Goal: Transaction & Acquisition: Book appointment/travel/reservation

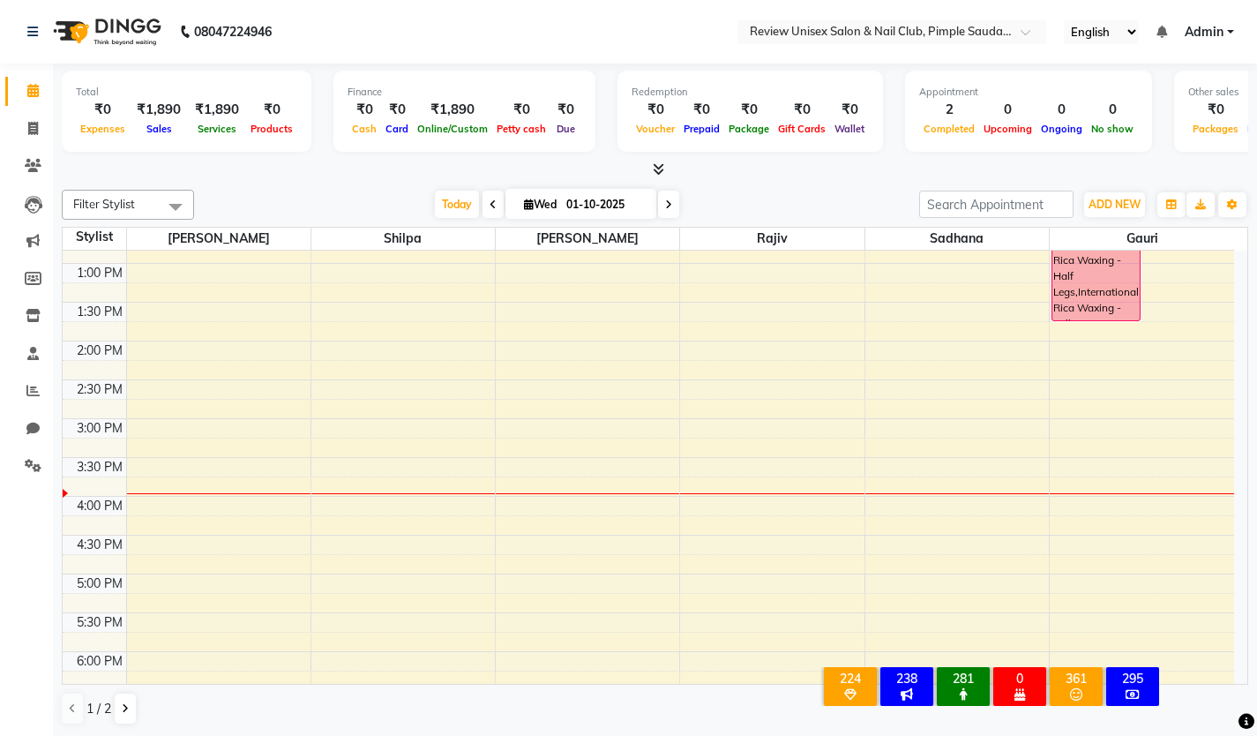
scroll to position [353, 0]
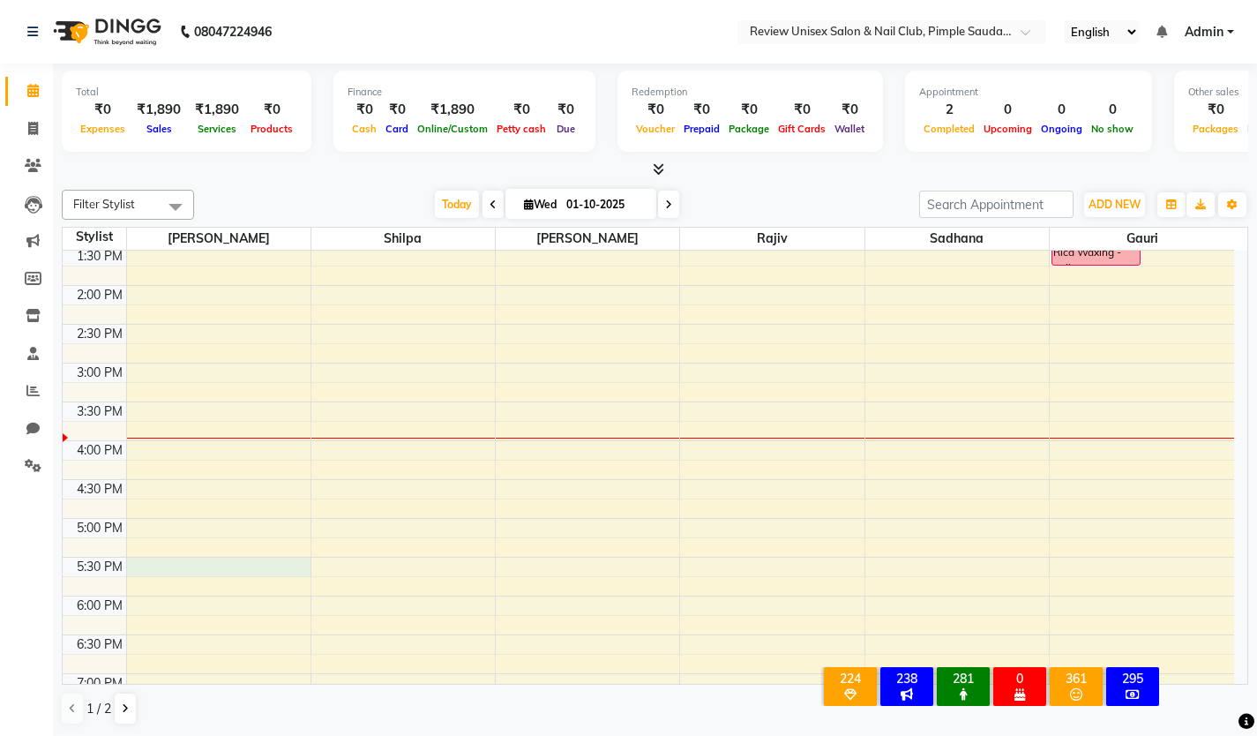
click at [135, 560] on div "9:00 AM 9:30 AM 10:00 AM 10:30 AM 11:00 AM 11:30 AM 12:00 PM 12:30 PM 1:00 PM 1…" at bounding box center [648, 402] width 1171 height 1008
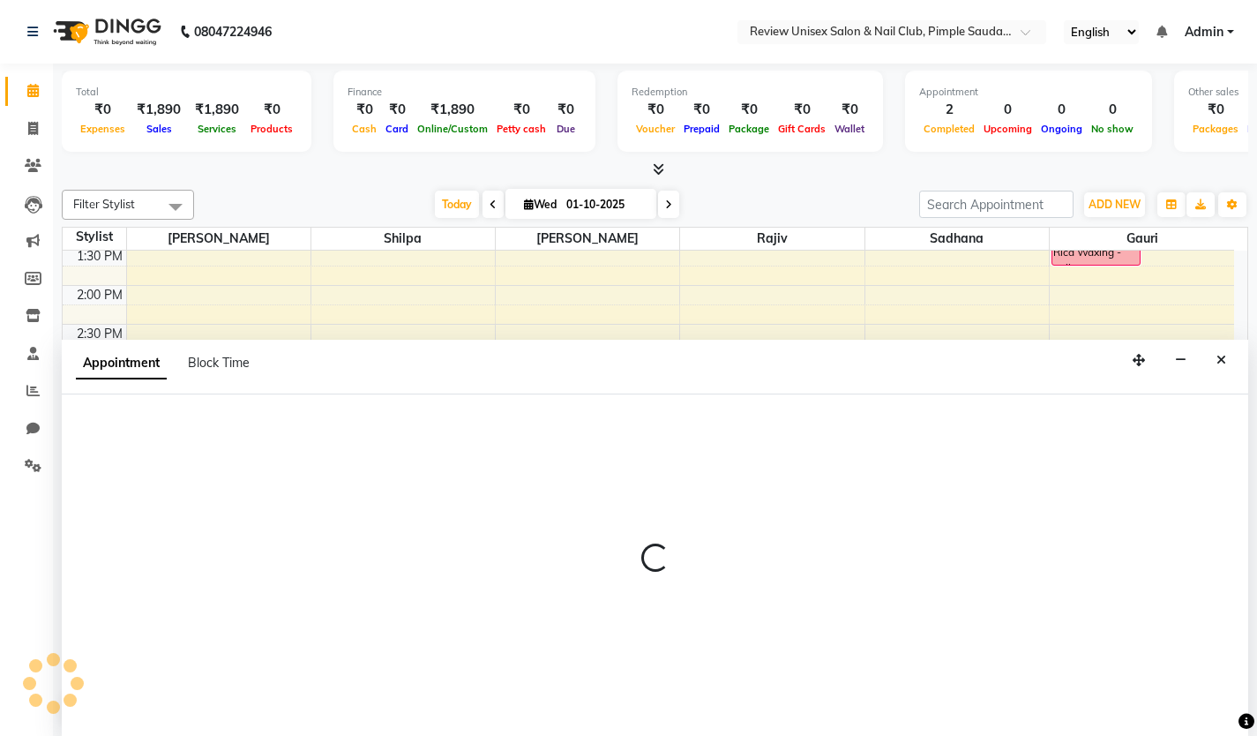
scroll to position [1, 0]
select select "12487"
select select "tentative"
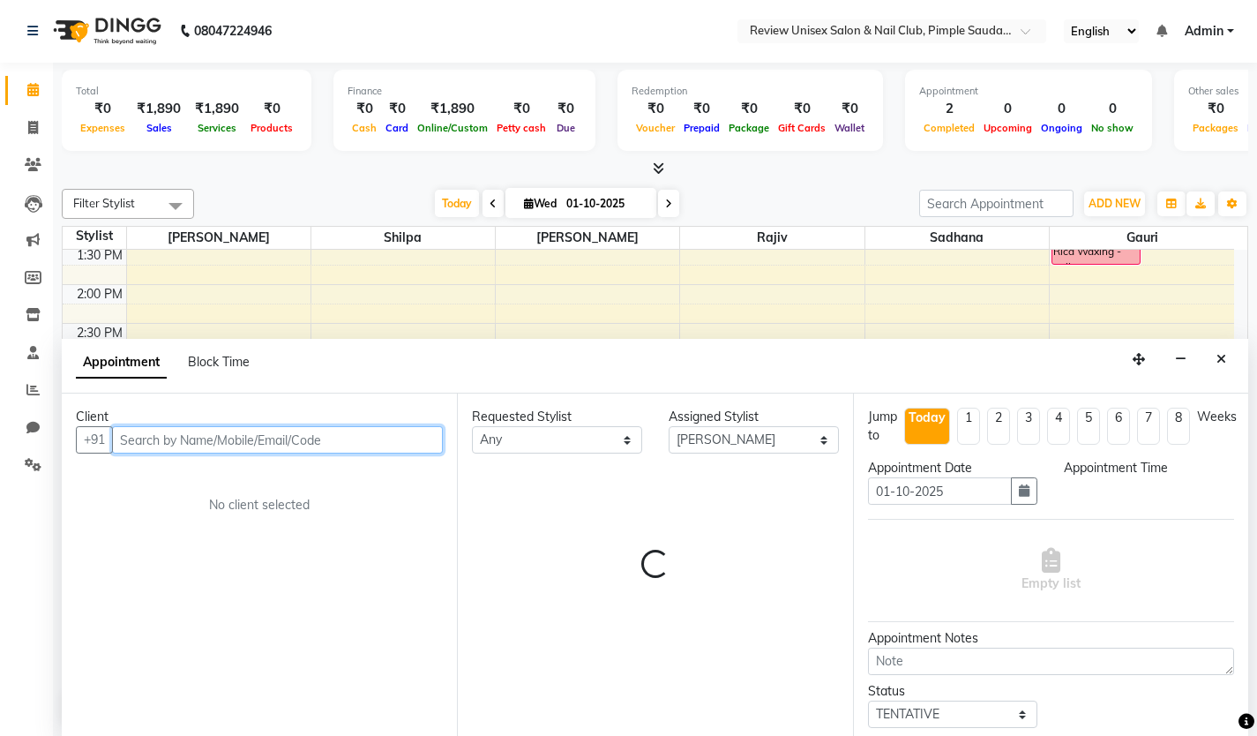
select select "1050"
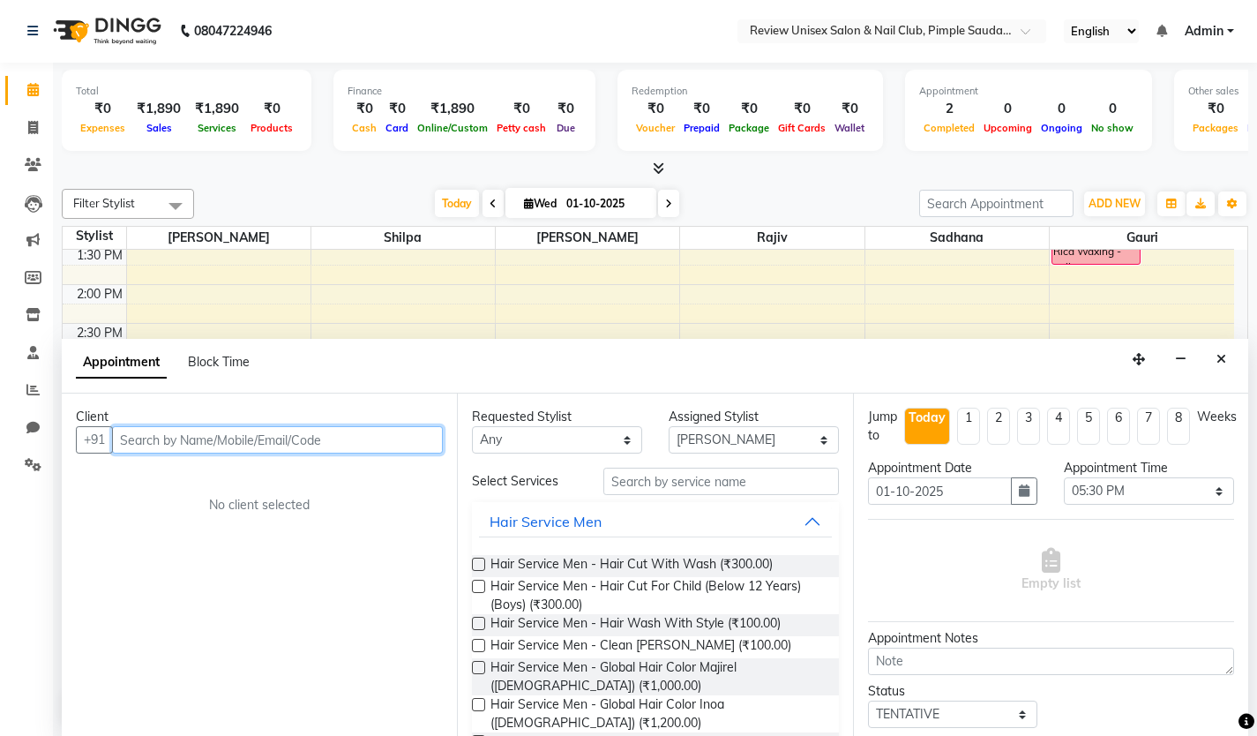
click at [186, 437] on input "text" at bounding box center [277, 439] width 331 height 27
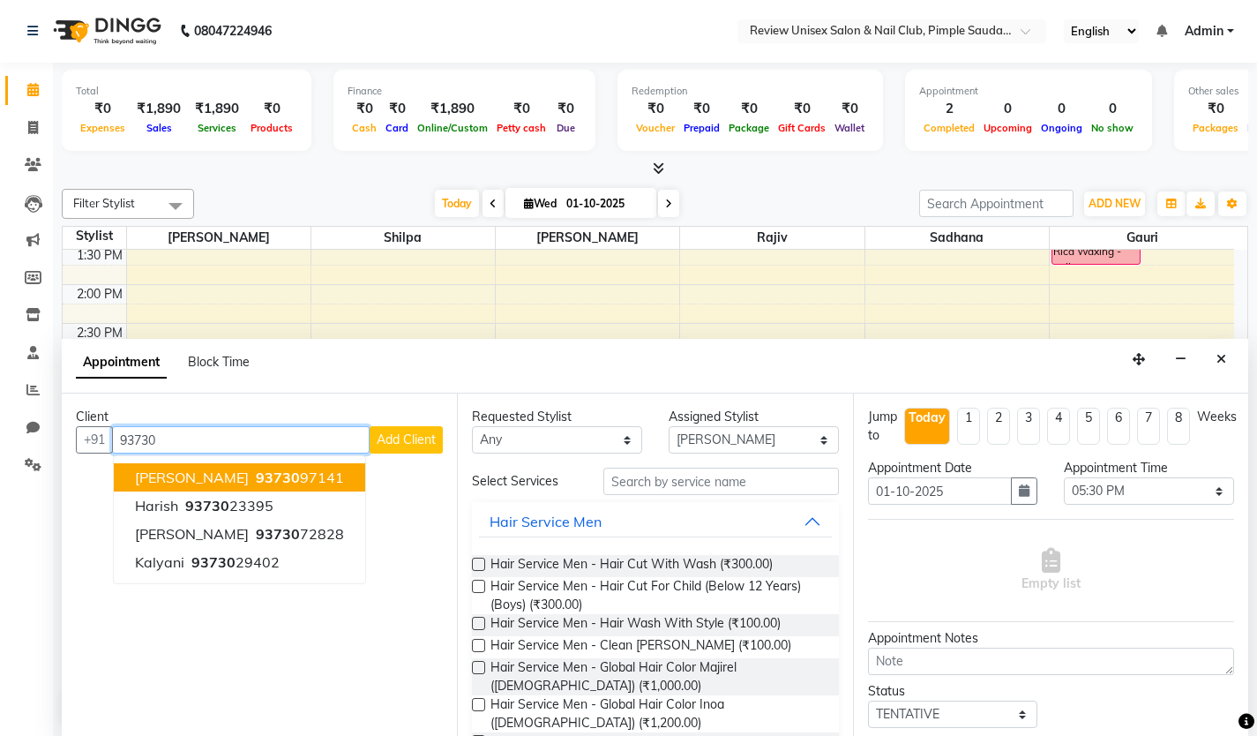
click at [252, 475] on ngb-highlight "93730 97141" at bounding box center [298, 477] width 92 height 18
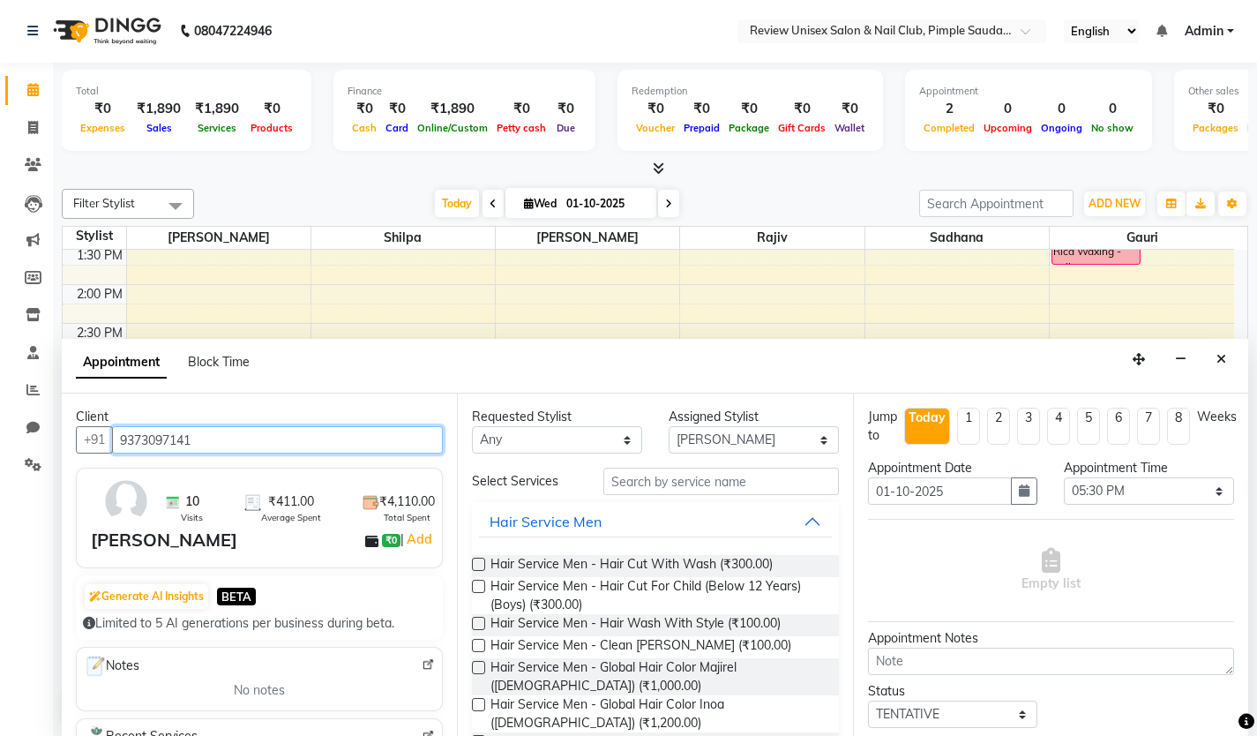
type input "9373097141"
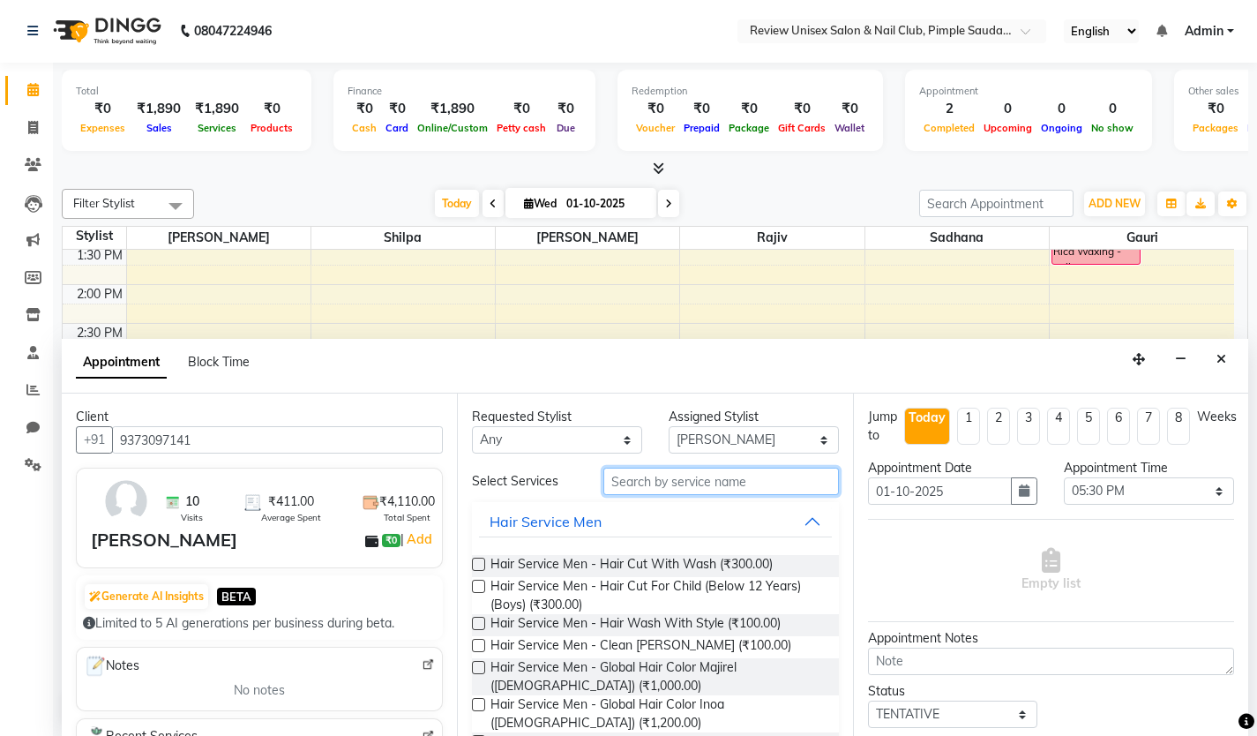
click at [676, 475] on input "text" at bounding box center [720, 480] width 235 height 27
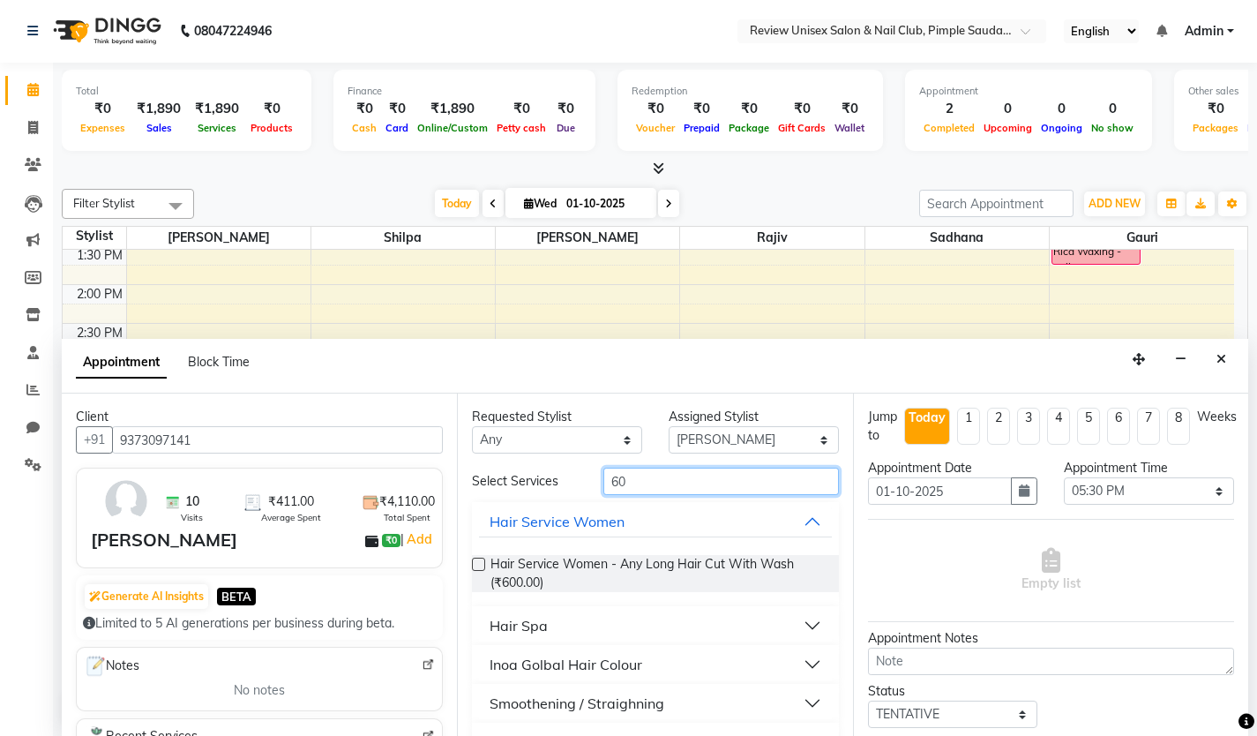
type input "60"
click at [478, 562] on label at bounding box center [478, 563] width 13 height 13
click at [478, 562] on input "checkbox" at bounding box center [477, 565] width 11 height 11
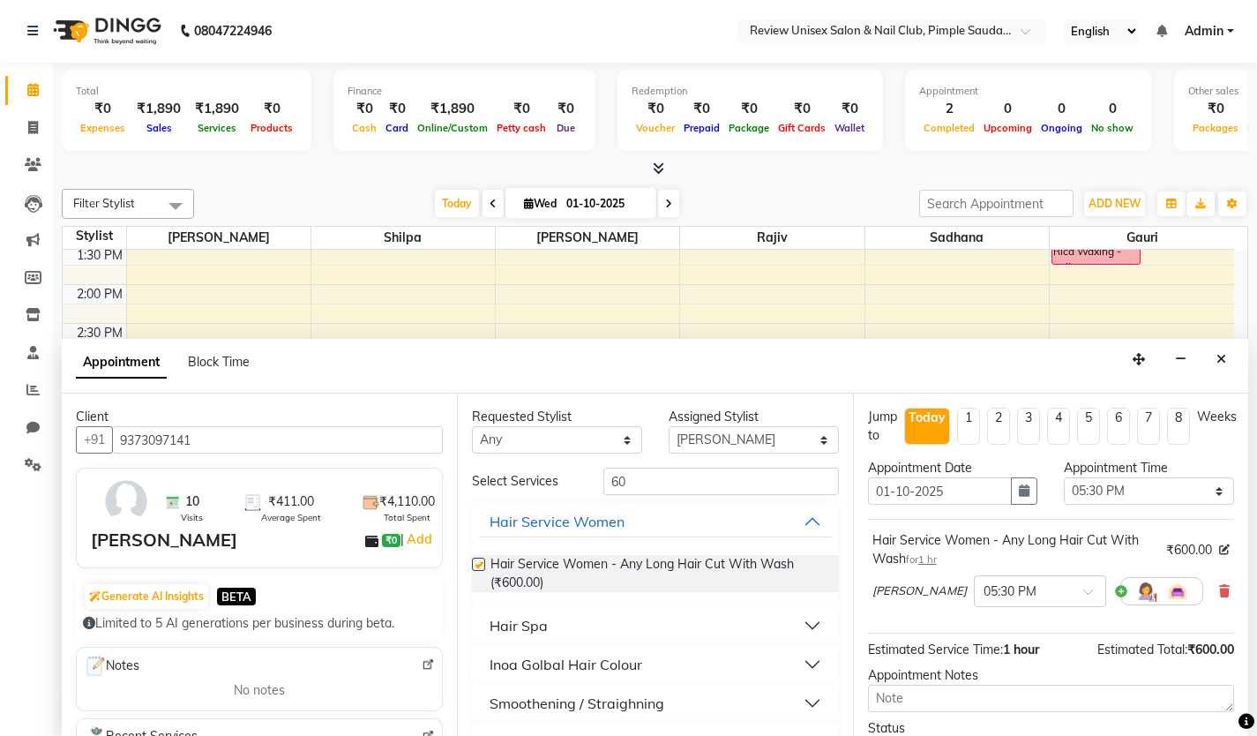
checkbox input "false"
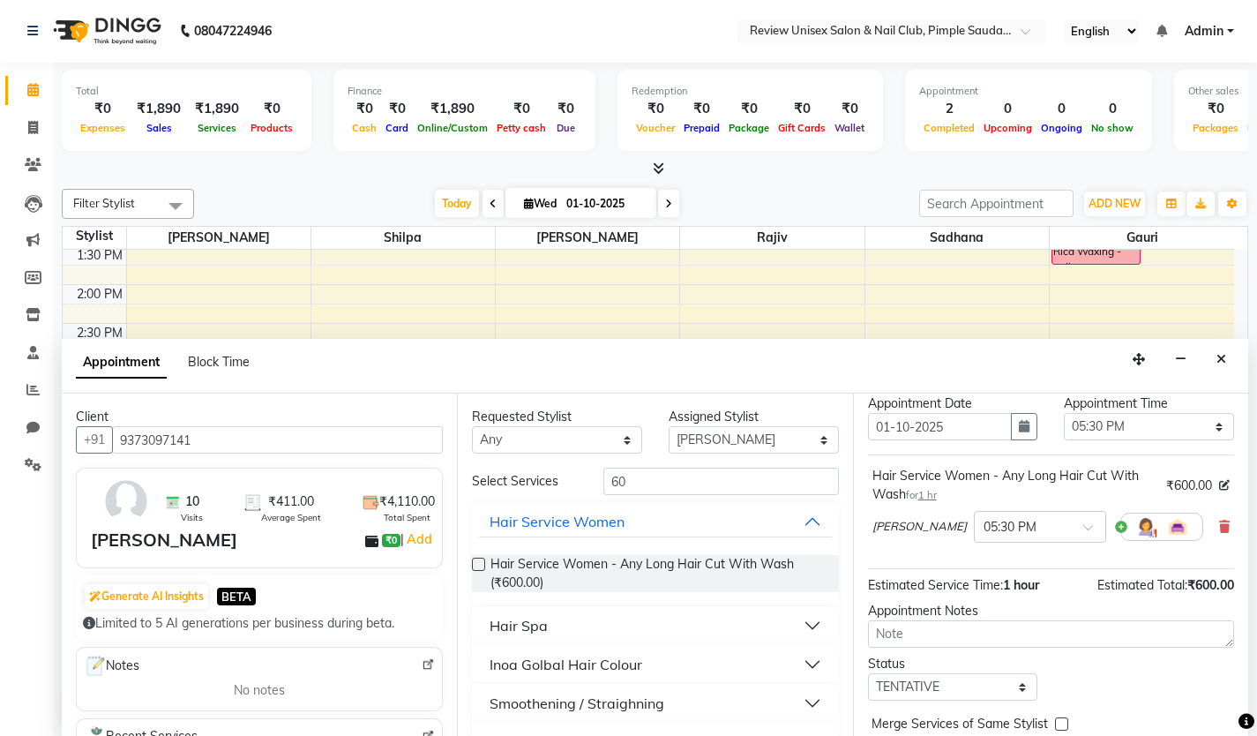
scroll to position [143, 0]
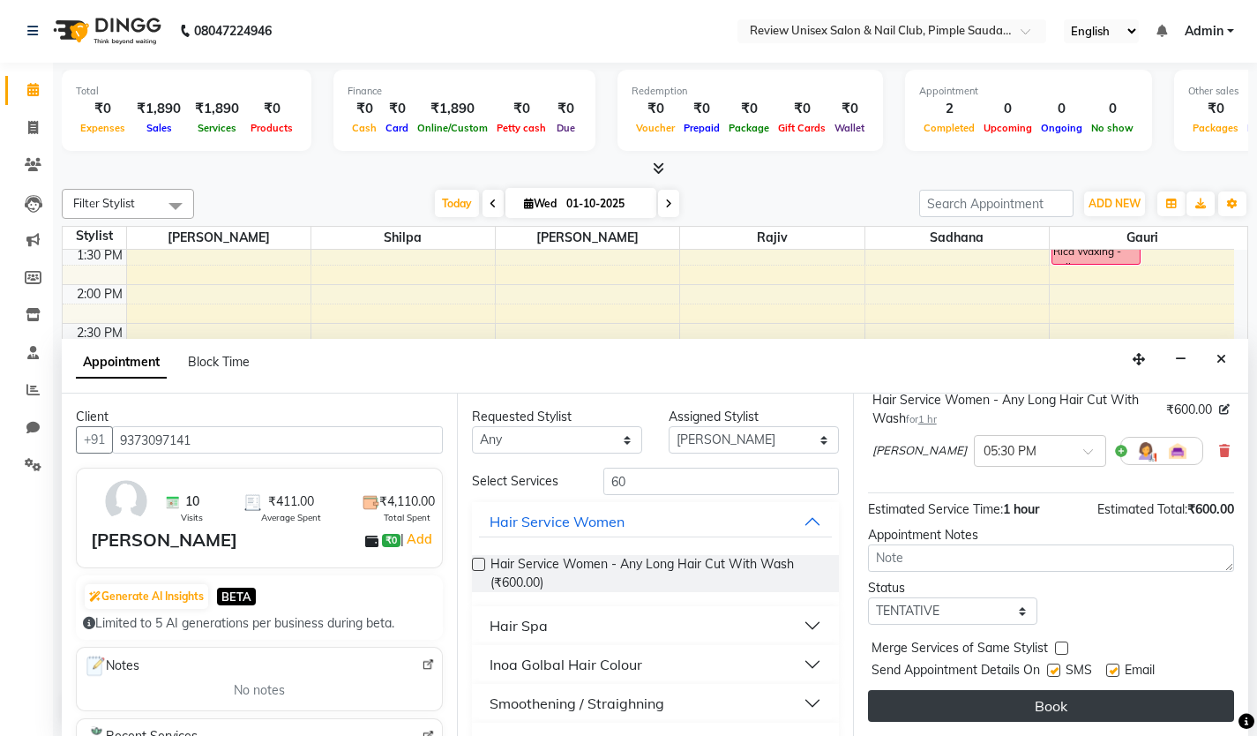
click at [1094, 696] on button "Book" at bounding box center [1051, 706] width 366 height 32
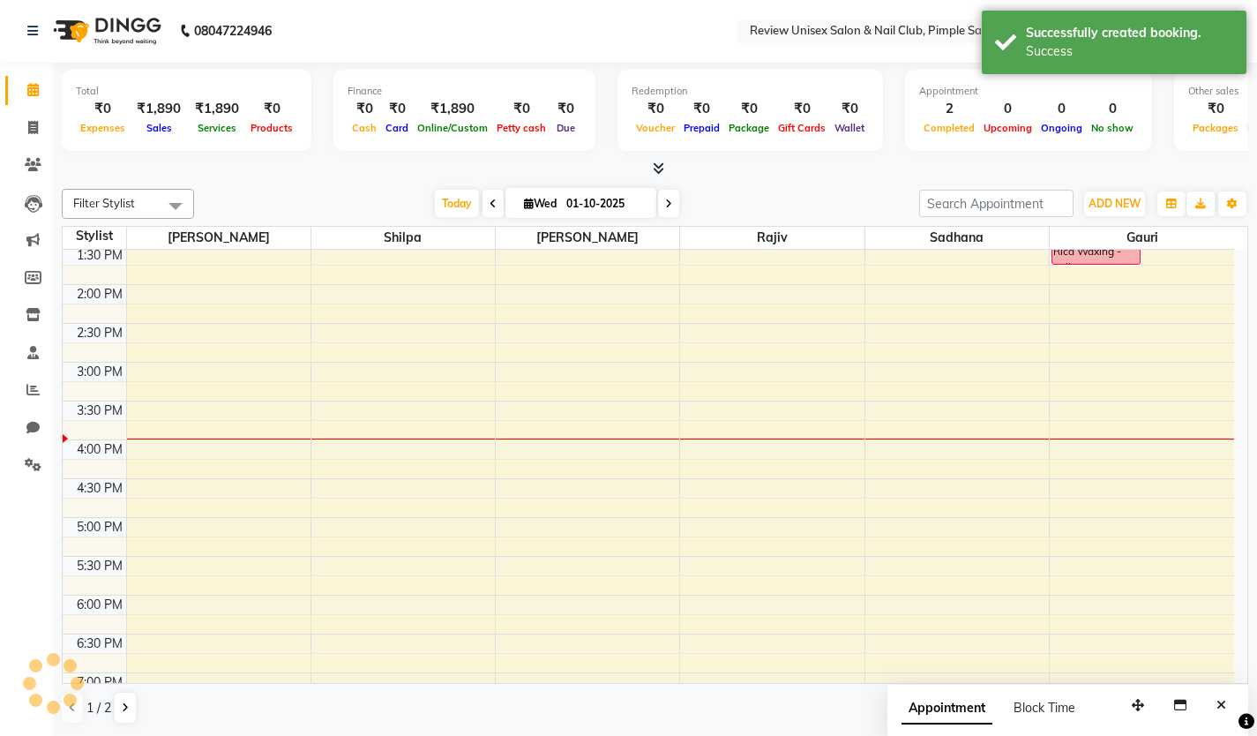
scroll to position [0, 0]
